Goal: Task Accomplishment & Management: Manage account settings

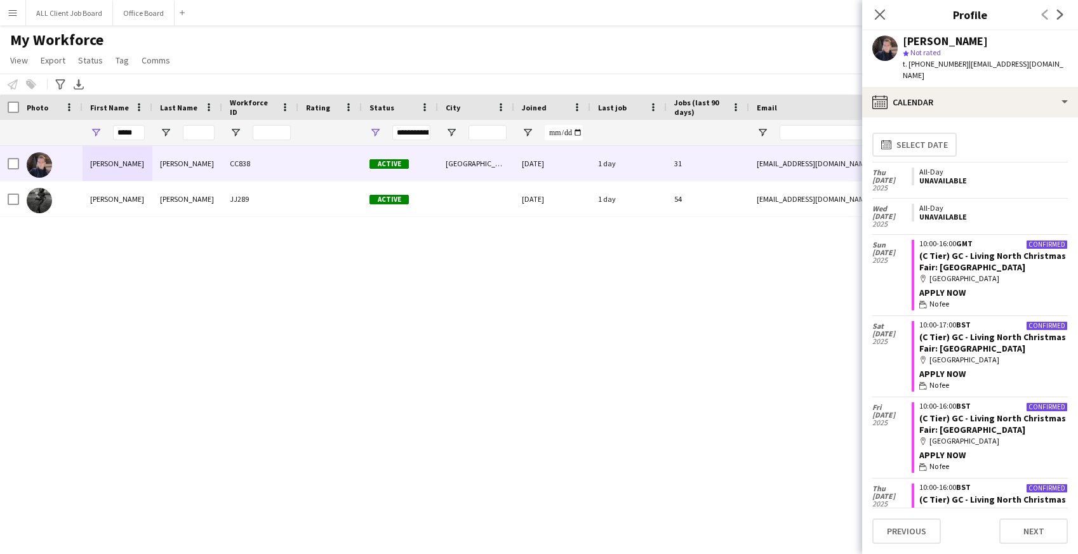
click at [17, 11] on app-icon "Menu" at bounding box center [13, 13] width 10 height 10
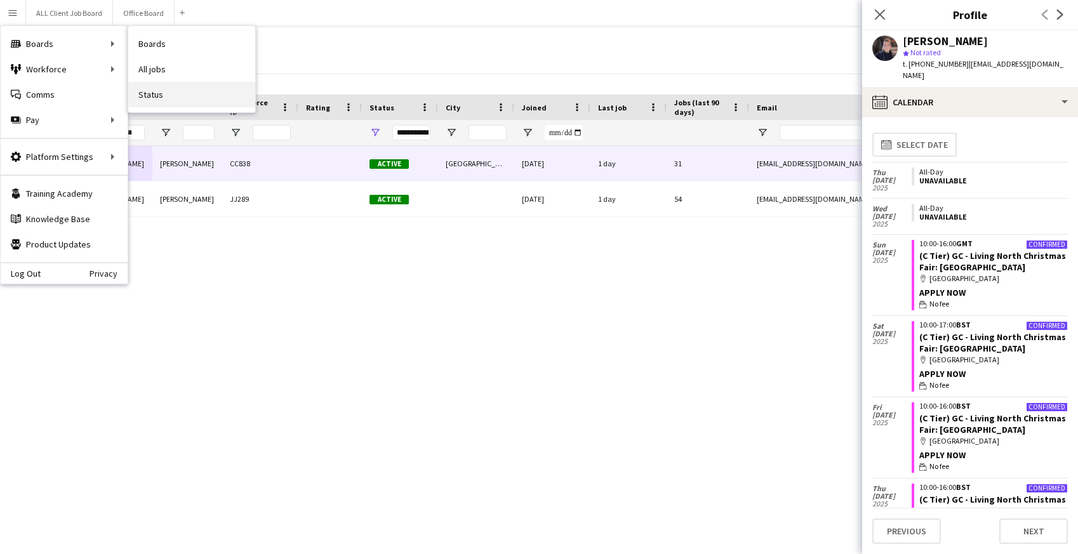
click at [163, 95] on link "Status" at bounding box center [191, 94] width 127 height 25
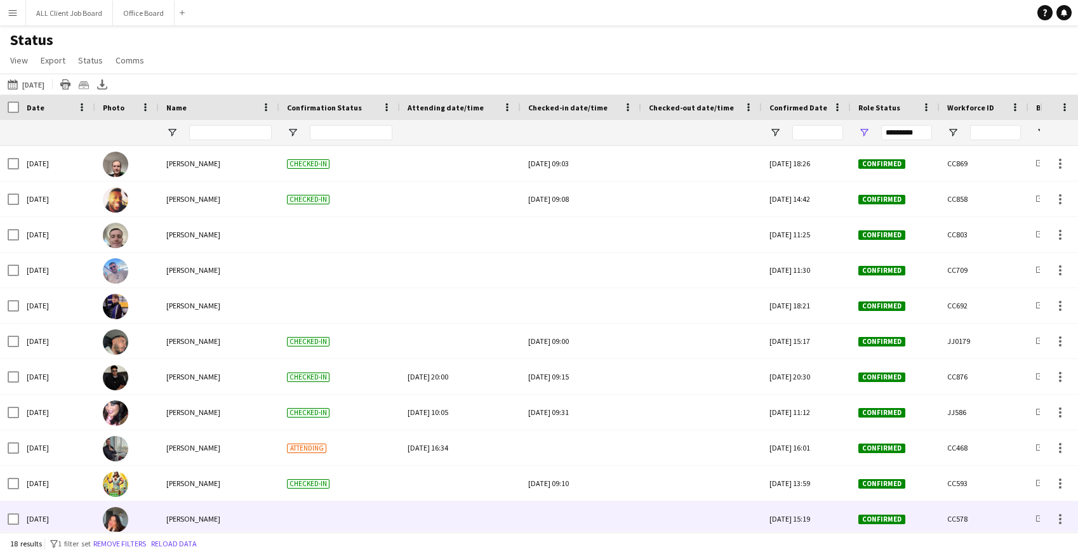
click at [564, 518] on div at bounding box center [580, 518] width 105 height 35
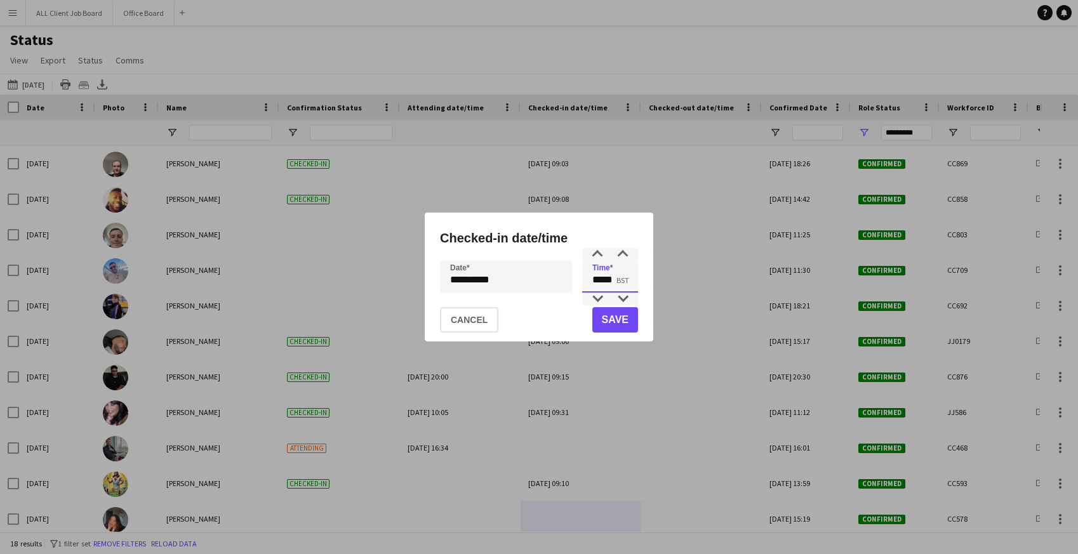
drag, startPoint x: 590, startPoint y: 280, endPoint x: 640, endPoint y: 281, distance: 49.5
click at [640, 281] on div "**********" at bounding box center [539, 277] width 229 height 129
type input "*****"
click at [626, 320] on button "Save" at bounding box center [615, 319] width 46 height 25
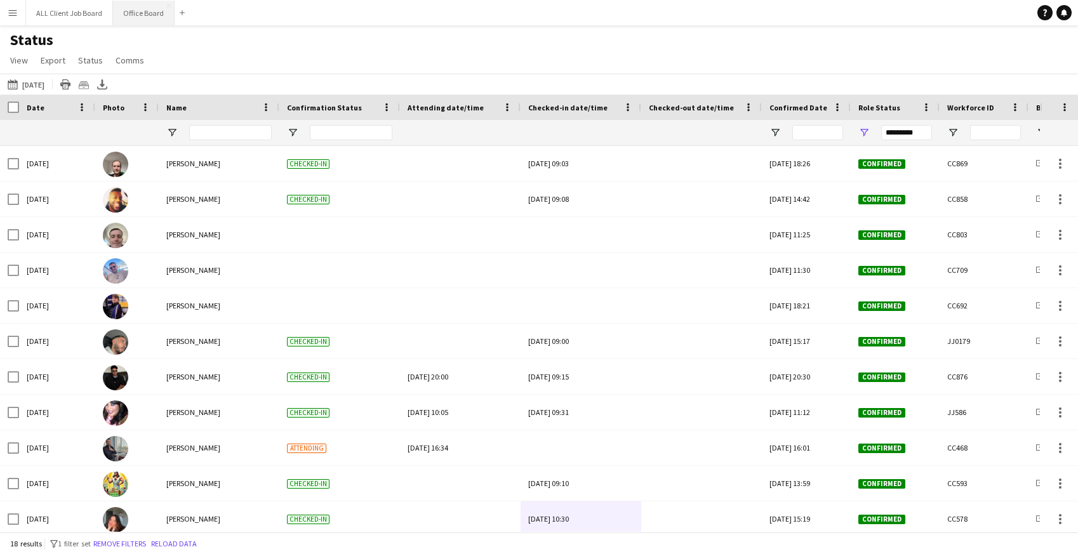
click at [148, 11] on button "Office Board Close" at bounding box center [144, 13] width 62 height 25
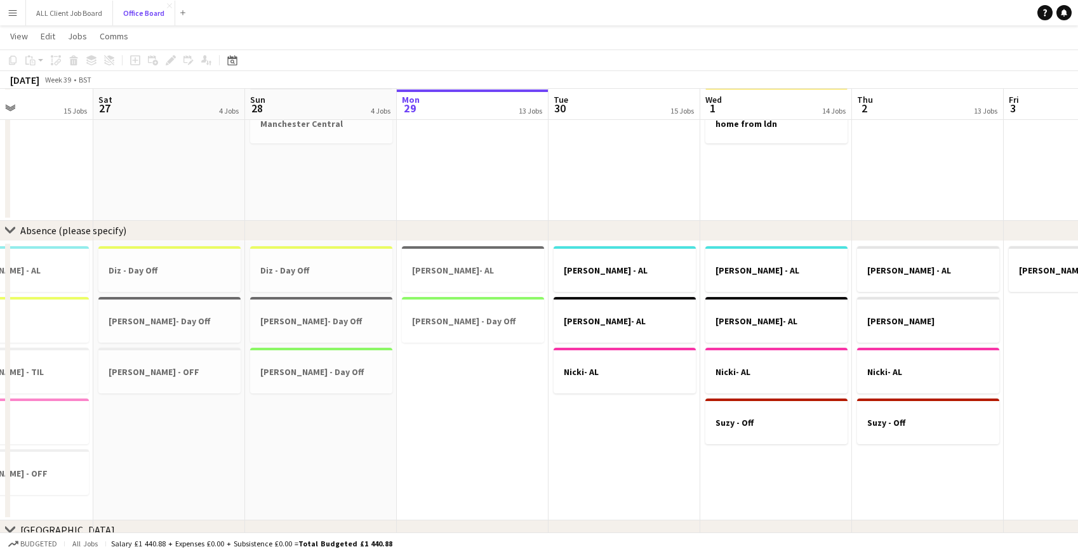
scroll to position [0, 360]
click at [192, 385] on div at bounding box center [171, 383] width 142 height 10
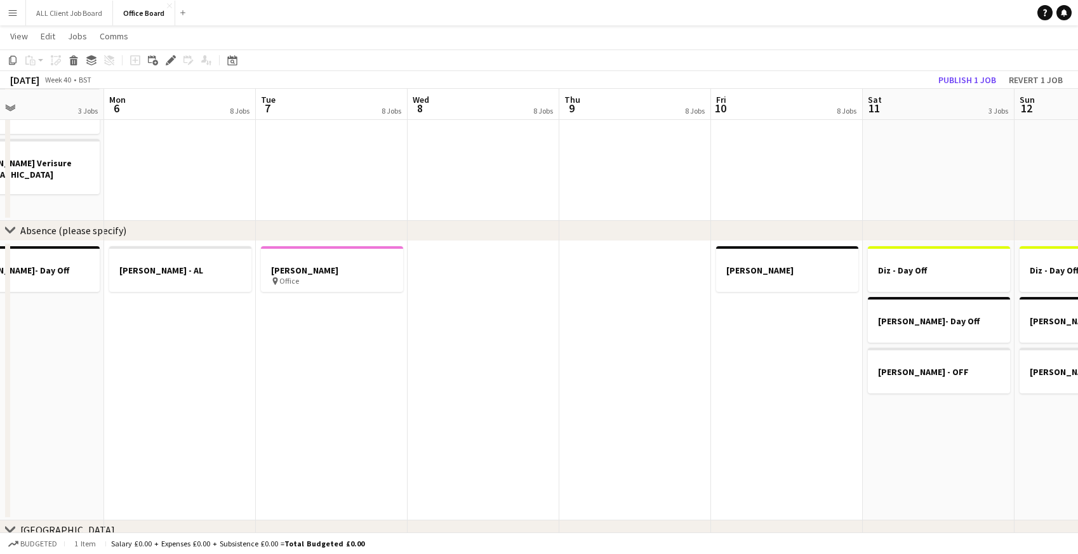
scroll to position [0, 502]
click at [310, 333] on app-date-cell "[PERSON_NAME] pin Office" at bounding box center [332, 380] width 152 height 279
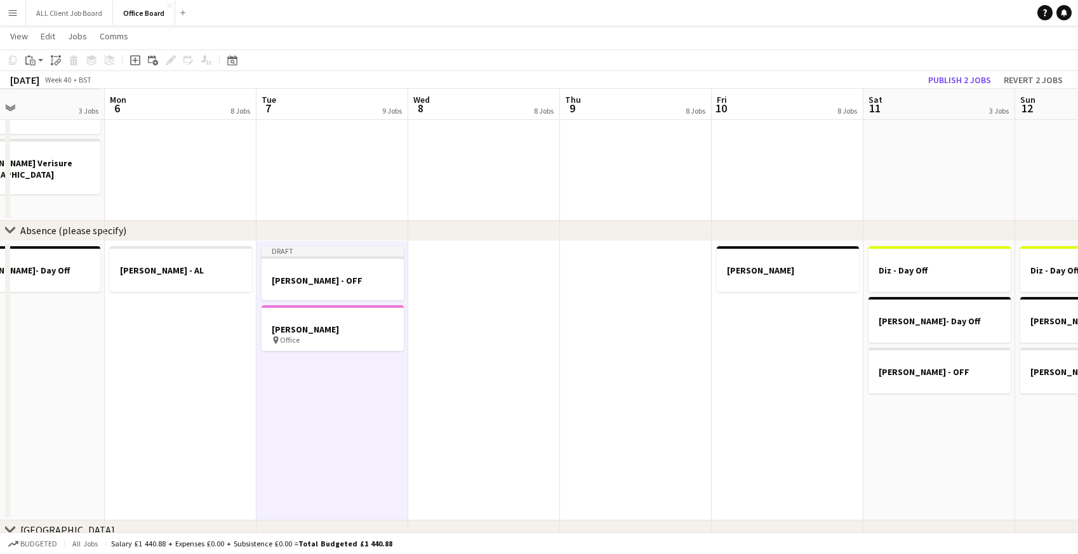
click at [645, 286] on app-date-cell at bounding box center [636, 380] width 152 height 279
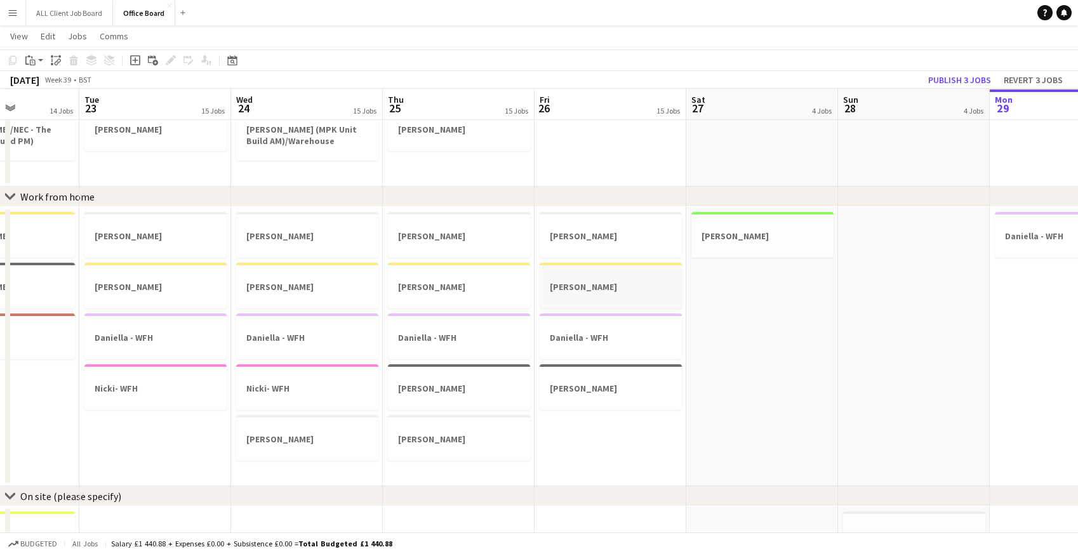
scroll to position [0, 373]
click at [434, 434] on h3 "[PERSON_NAME]" at bounding box center [462, 439] width 142 height 11
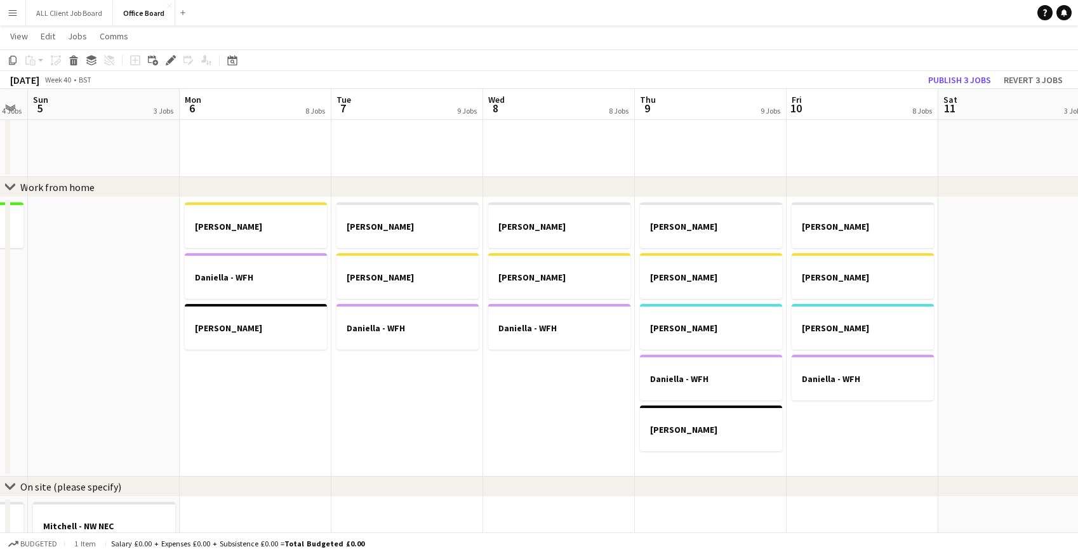
scroll to position [667, 0]
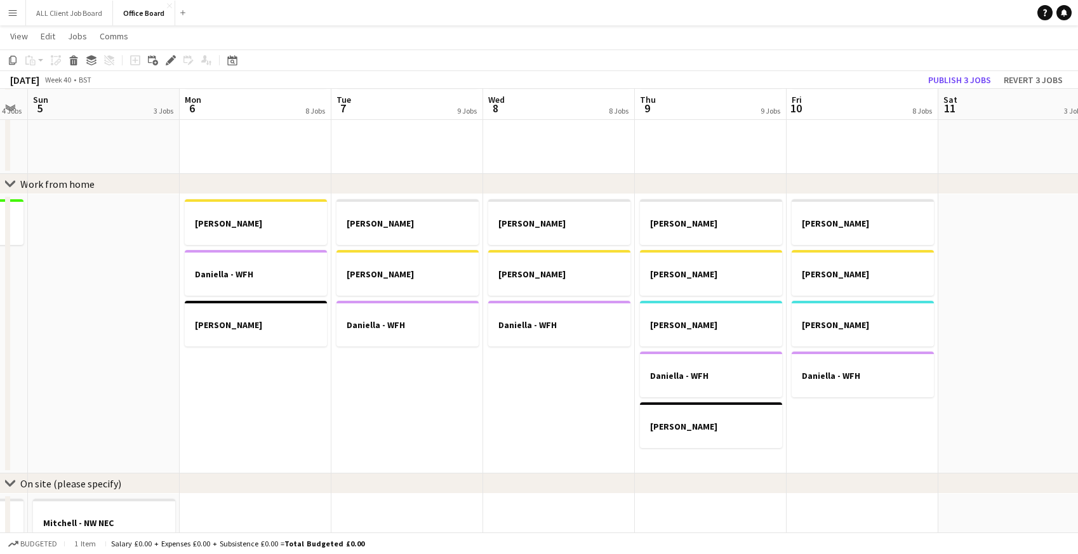
click at [535, 379] on app-date-cell "[PERSON_NAME] [PERSON_NAME] [PERSON_NAME]" at bounding box center [559, 333] width 152 height 279
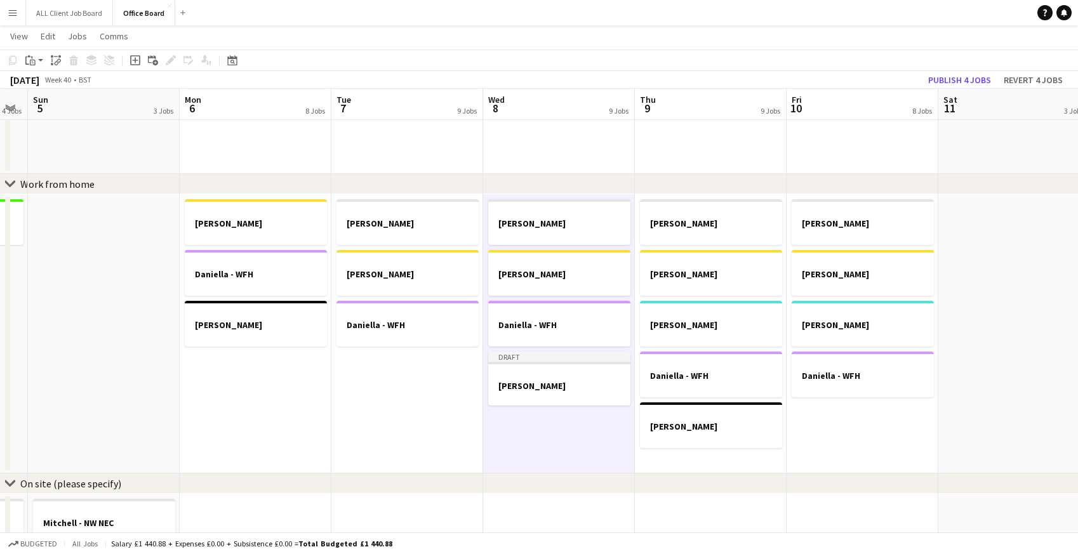
click at [529, 418] on app-date-cell "[PERSON_NAME] [PERSON_NAME] [PERSON_NAME] Draft [PERSON_NAME]" at bounding box center [559, 333] width 152 height 279
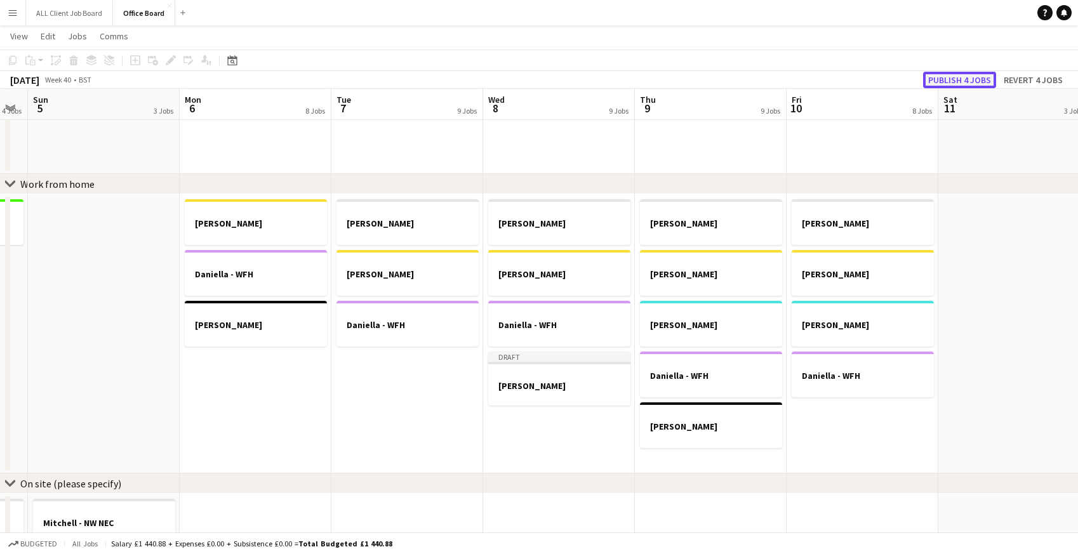
click at [978, 81] on button "Publish 4 jobs" at bounding box center [959, 80] width 73 height 17
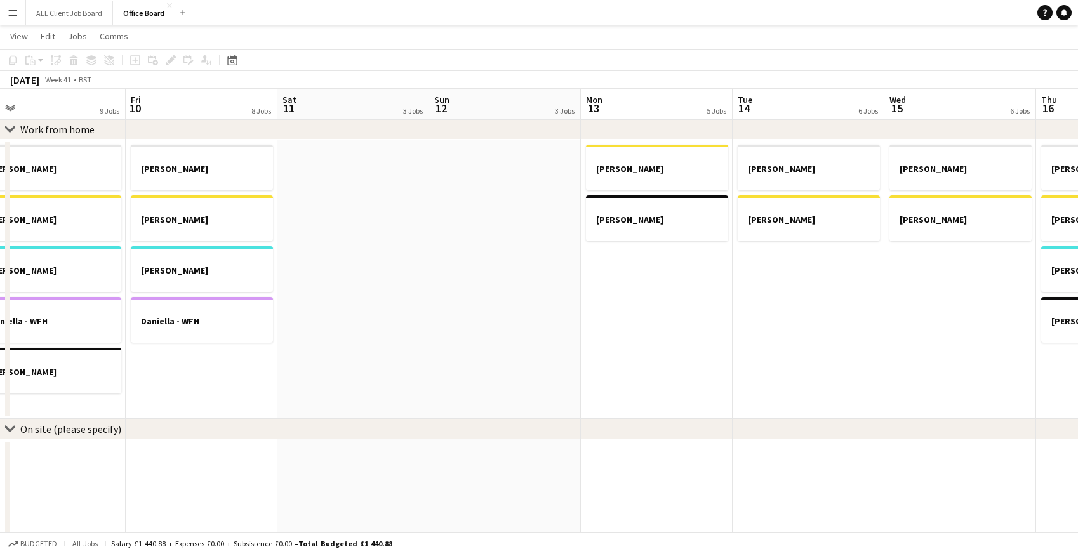
scroll to position [0, 484]
